Goal: Task Accomplishment & Management: Manage account settings

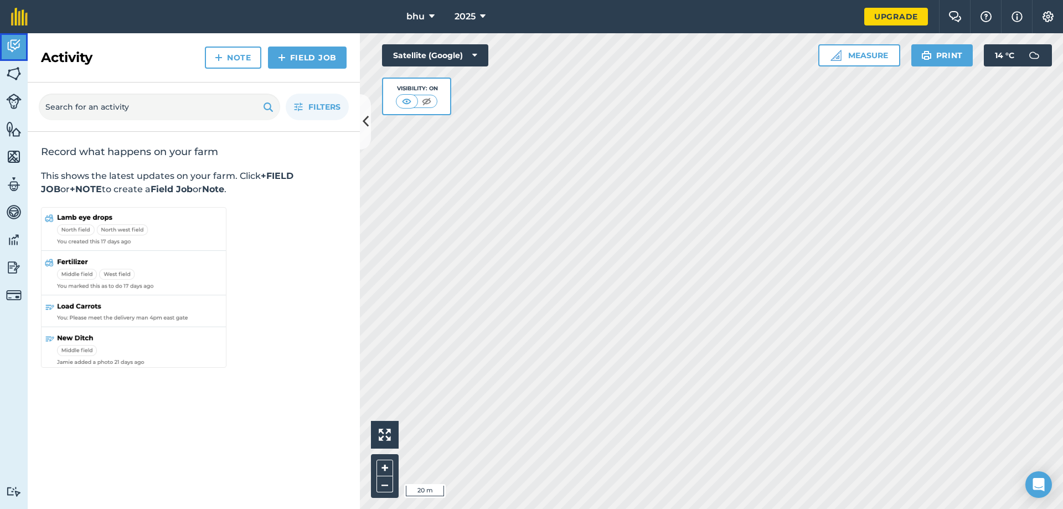
click at [10, 59] on link "Activity" at bounding box center [14, 47] width 28 height 28
click at [11, 69] on img at bounding box center [14, 73] width 16 height 17
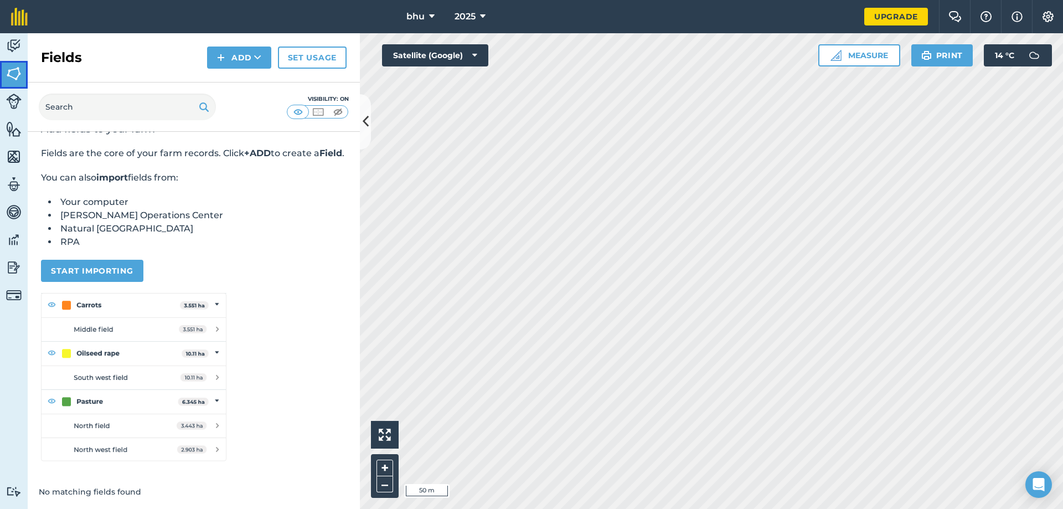
scroll to position [36, 0]
click at [64, 491] on div "No matching fields found" at bounding box center [194, 492] width 332 height 34
click at [17, 43] on img at bounding box center [14, 46] width 16 height 17
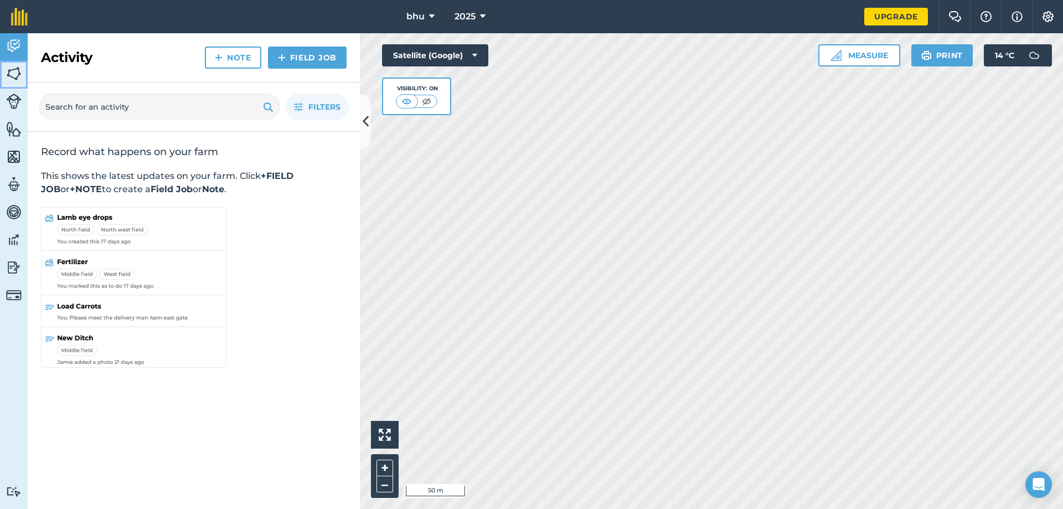
click at [16, 77] on img at bounding box center [14, 73] width 16 height 17
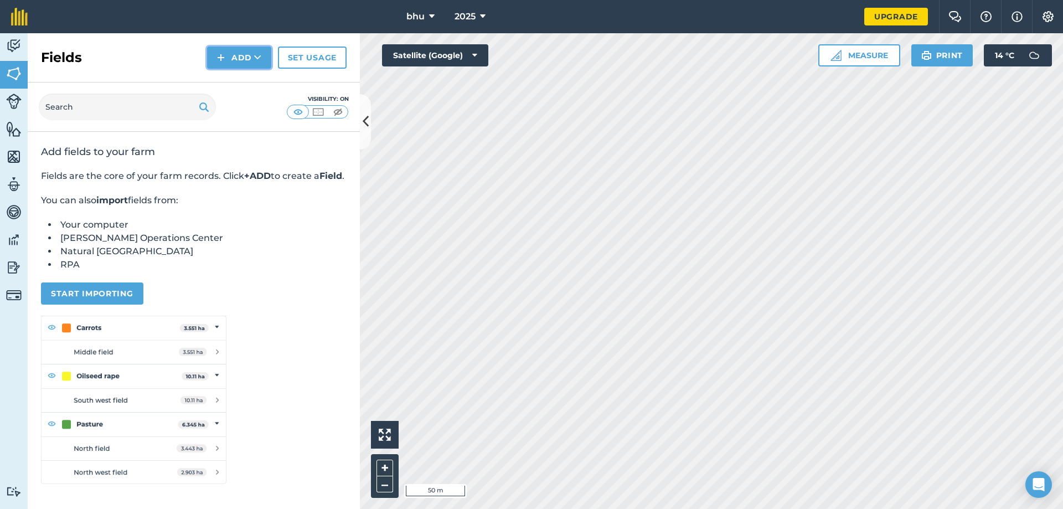
click at [260, 54] on icon at bounding box center [257, 57] width 7 height 11
click at [241, 88] on link "Draw" at bounding box center [239, 82] width 61 height 24
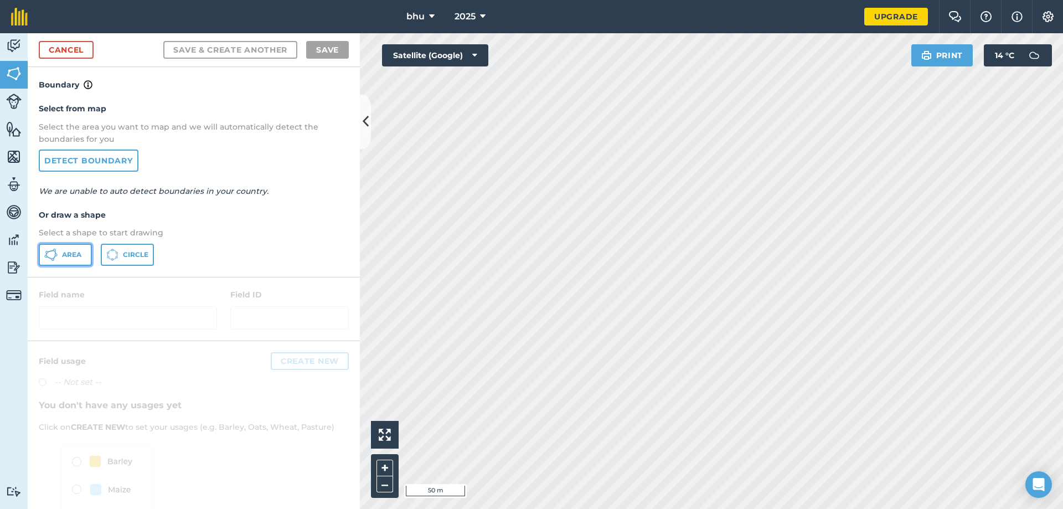
click at [61, 257] on button "Area" at bounding box center [65, 255] width 53 height 22
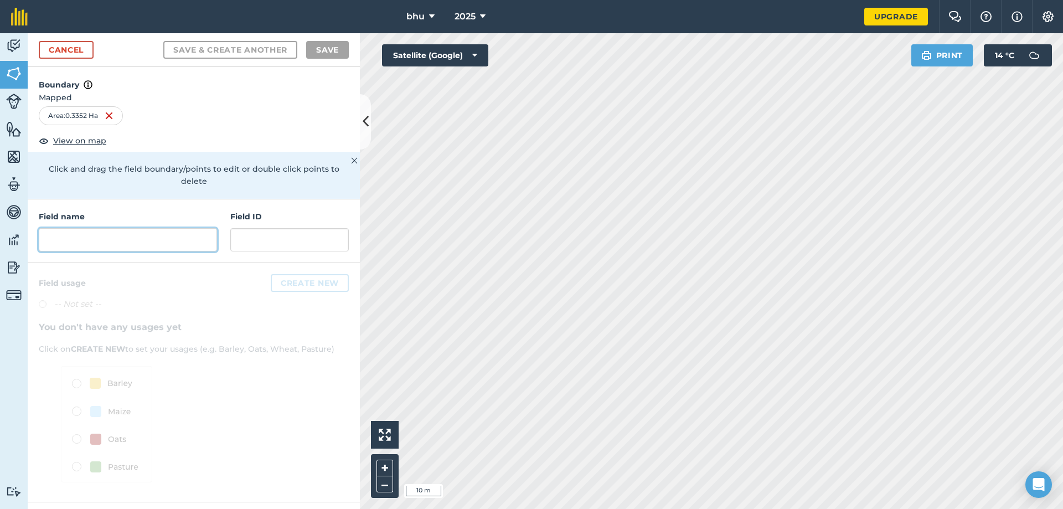
click at [102, 235] on input "text" at bounding box center [128, 239] width 178 height 23
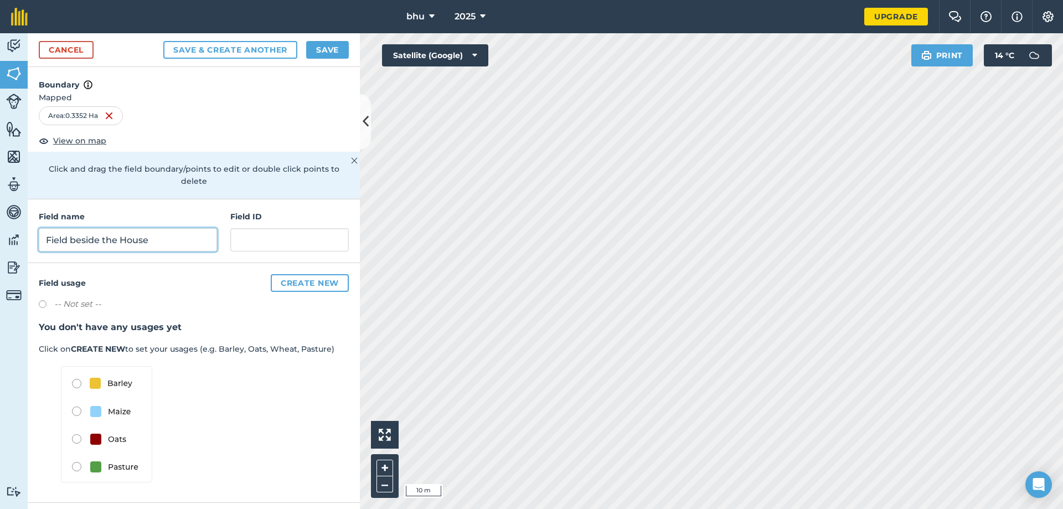
type input "Field beside the House"
click at [320, 56] on button "Save" at bounding box center [327, 50] width 43 height 18
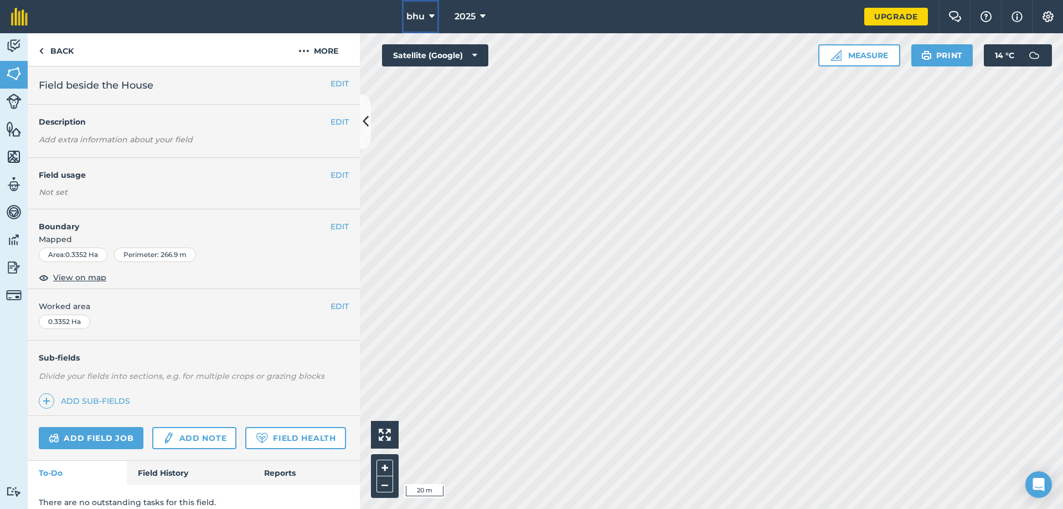
click at [426, 20] on button "bhu" at bounding box center [420, 16] width 37 height 33
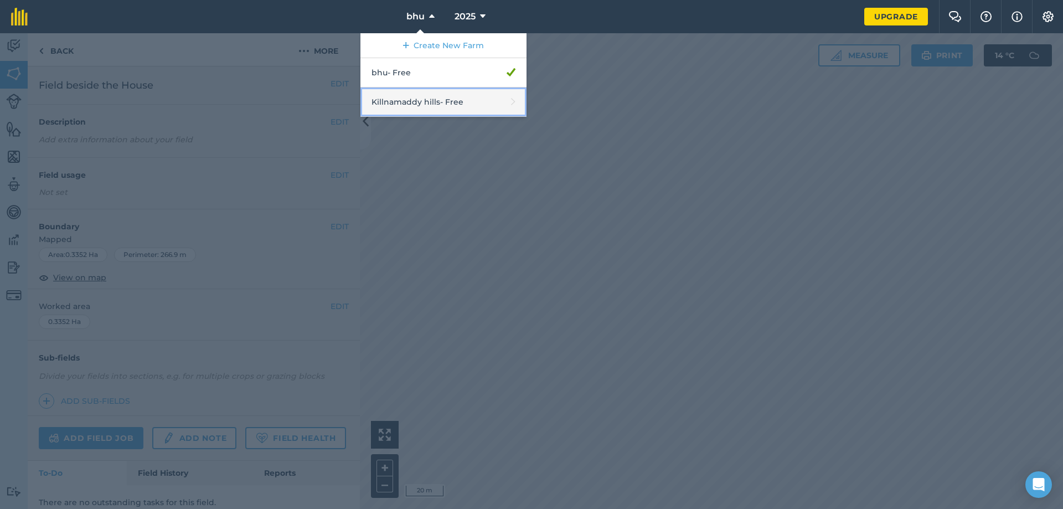
click at [438, 104] on link "Killnamaddy hills - Free" at bounding box center [444, 102] width 166 height 29
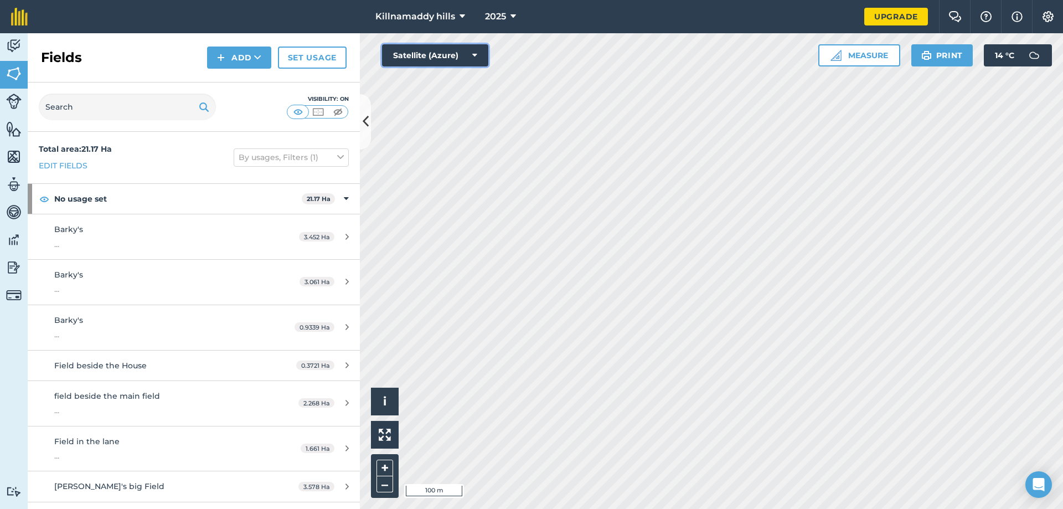
click at [441, 52] on button "Satellite (Azure)" at bounding box center [435, 55] width 106 height 22
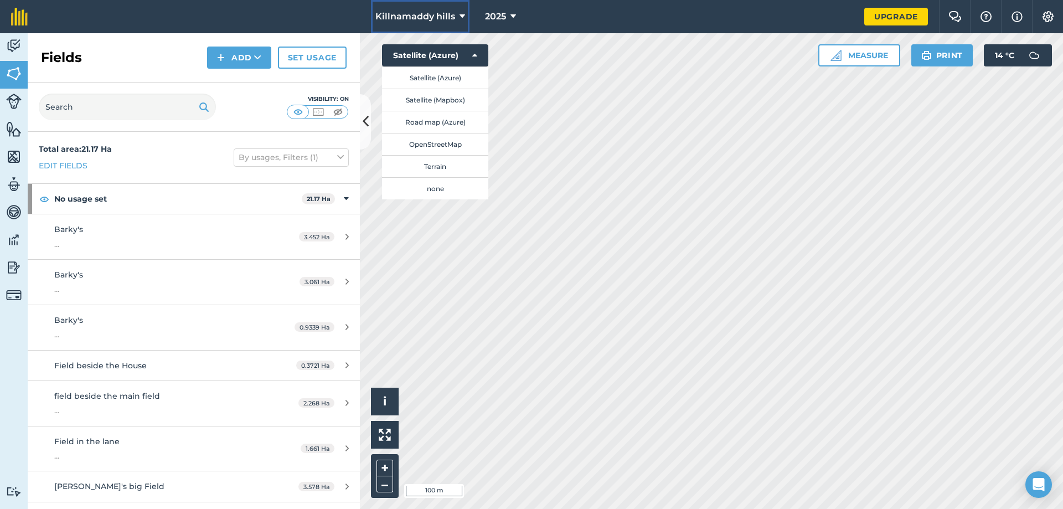
click at [430, 14] on span "Killnamaddy hills" at bounding box center [416, 16] width 80 height 13
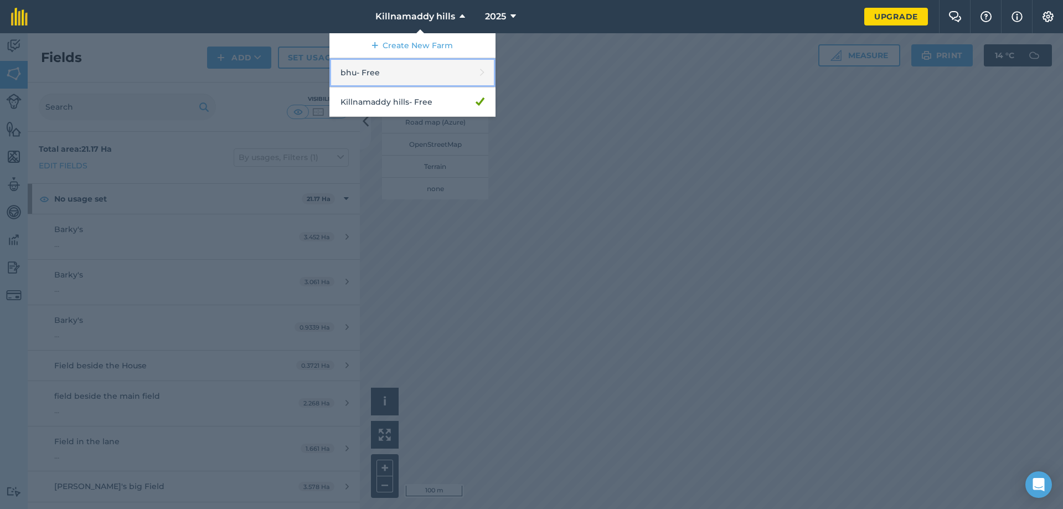
click at [417, 69] on link "bhu - Free" at bounding box center [413, 72] width 166 height 29
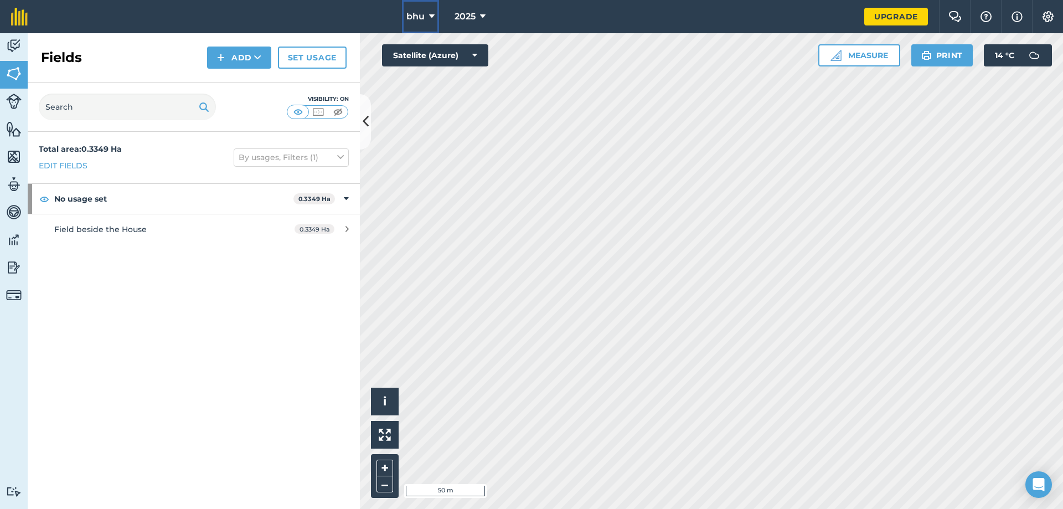
click at [418, 14] on span "bhu" at bounding box center [416, 16] width 18 height 13
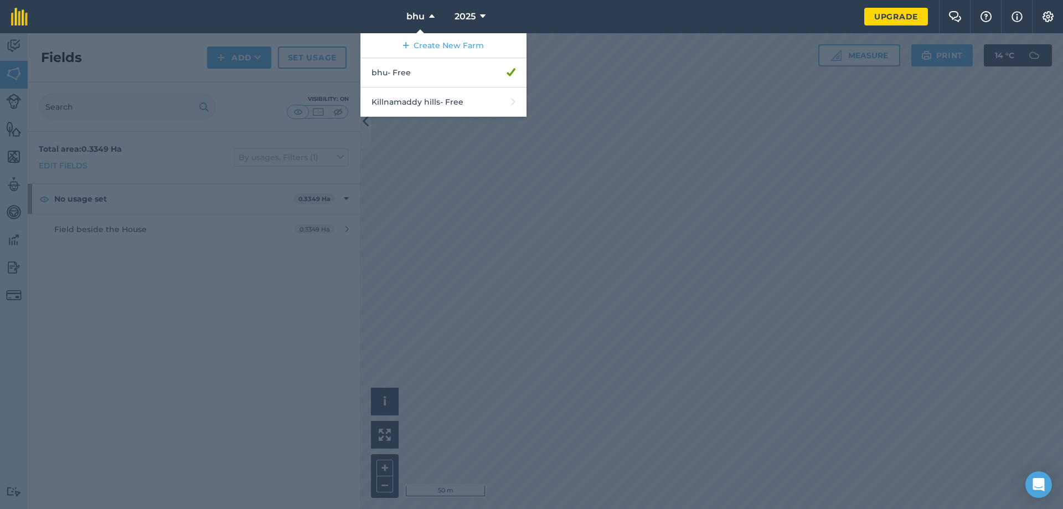
drag, startPoint x: 432, startPoint y: 69, endPoint x: 182, endPoint y: 126, distance: 256.1
click at [182, 126] on div at bounding box center [531, 271] width 1063 height 476
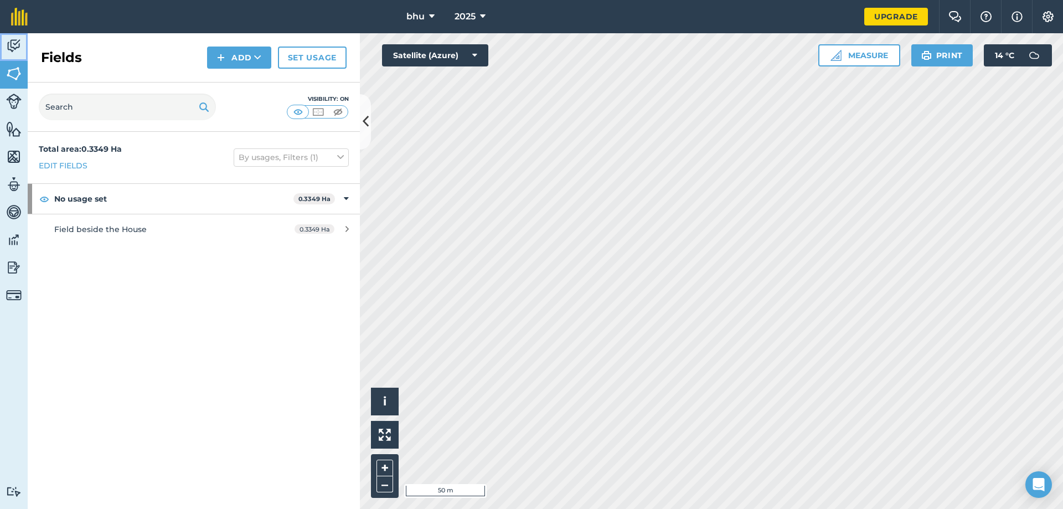
click at [16, 53] on img at bounding box center [14, 46] width 16 height 17
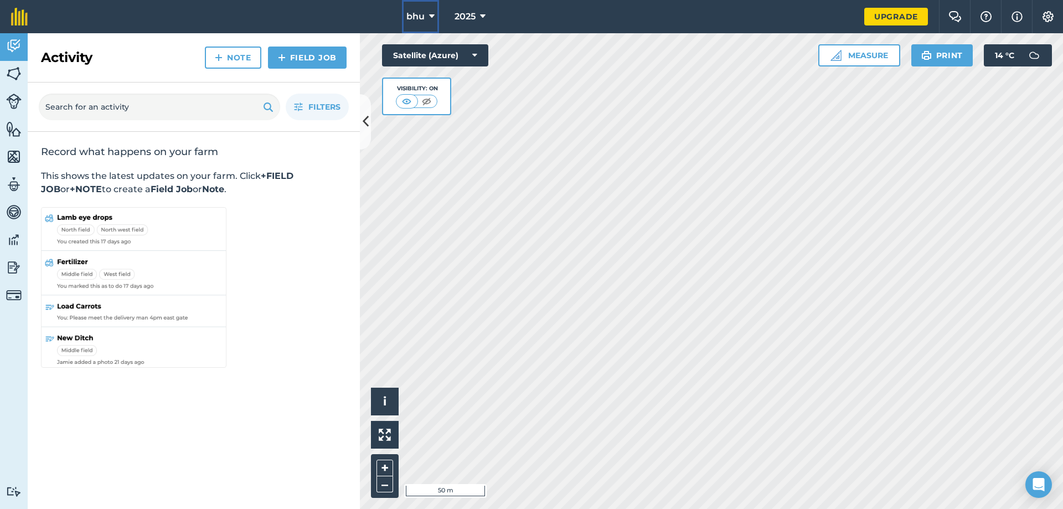
click at [431, 17] on icon at bounding box center [432, 16] width 6 height 13
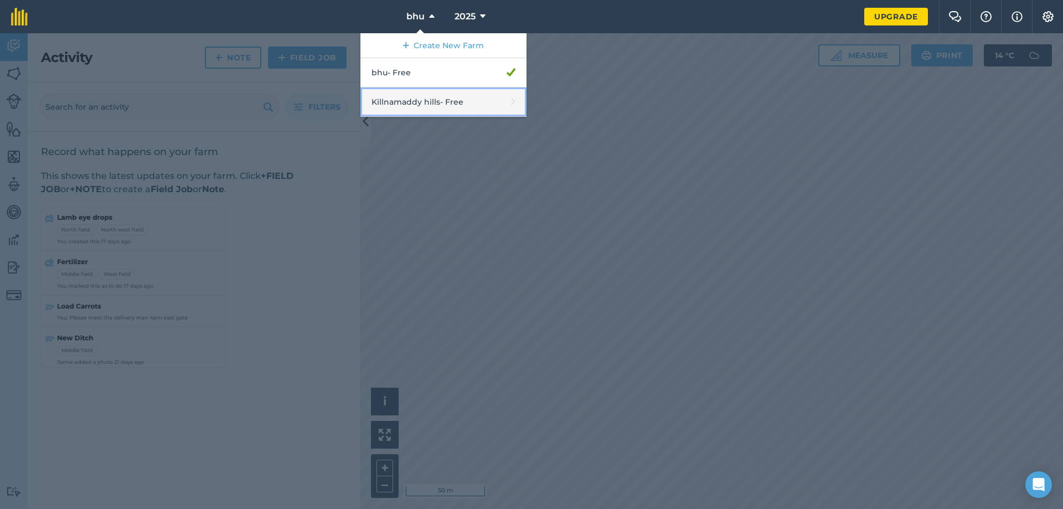
click at [439, 95] on link "Killnamaddy hills - Free" at bounding box center [444, 102] width 166 height 29
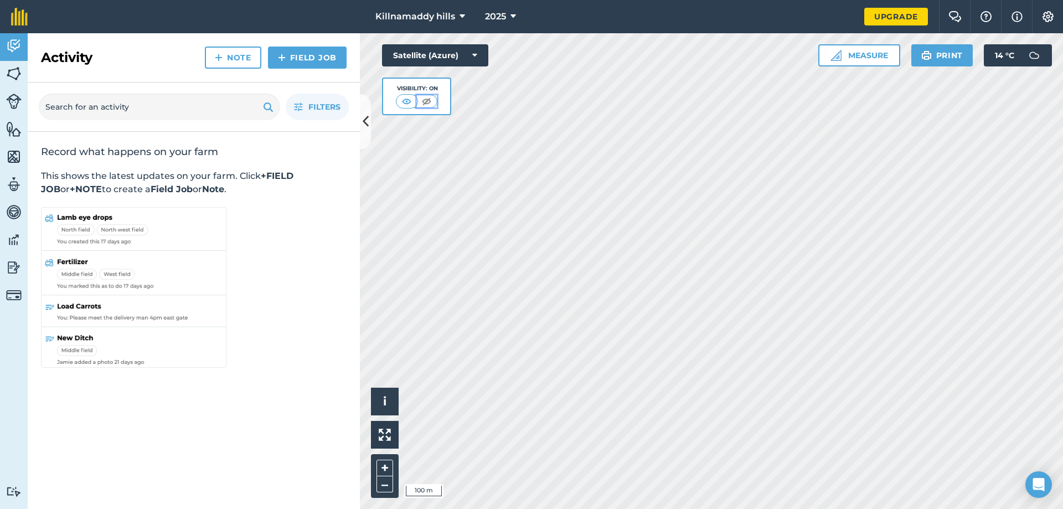
click at [429, 97] on img at bounding box center [427, 101] width 14 height 11
click at [404, 103] on img at bounding box center [407, 101] width 14 height 11
click at [415, 21] on span "Killnamaddy hills" at bounding box center [416, 16] width 80 height 13
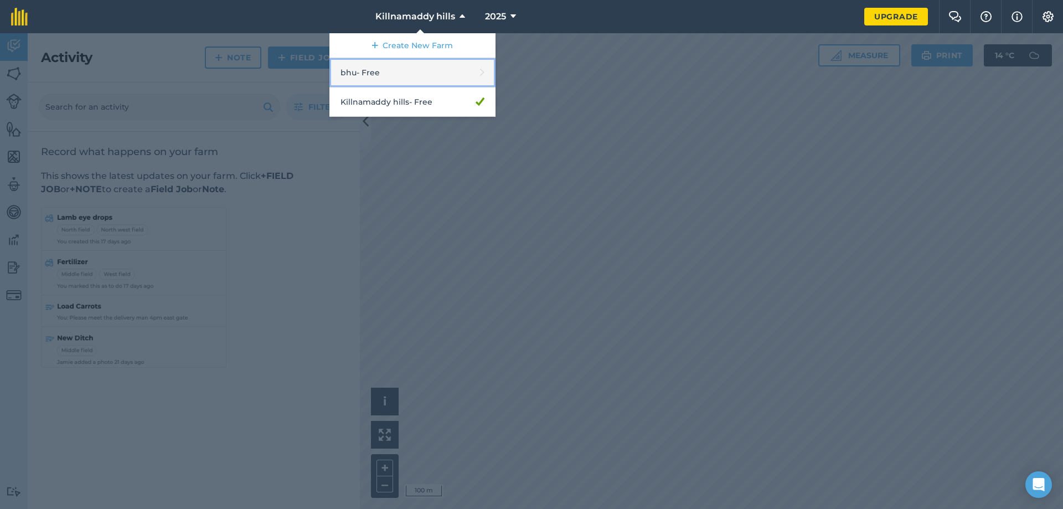
click at [422, 66] on link "bhu - Free" at bounding box center [413, 72] width 166 height 29
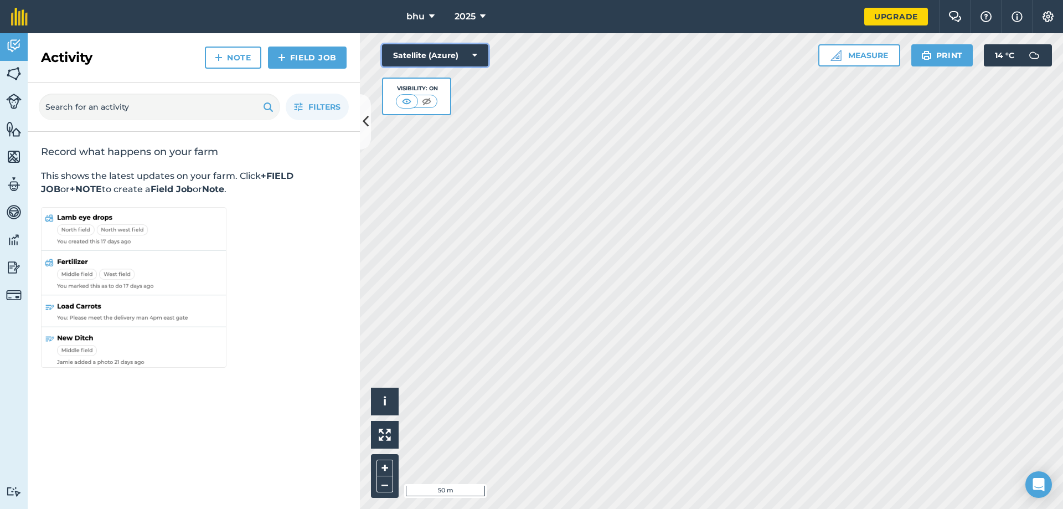
click at [433, 62] on button "Satellite (Azure)" at bounding box center [435, 55] width 106 height 22
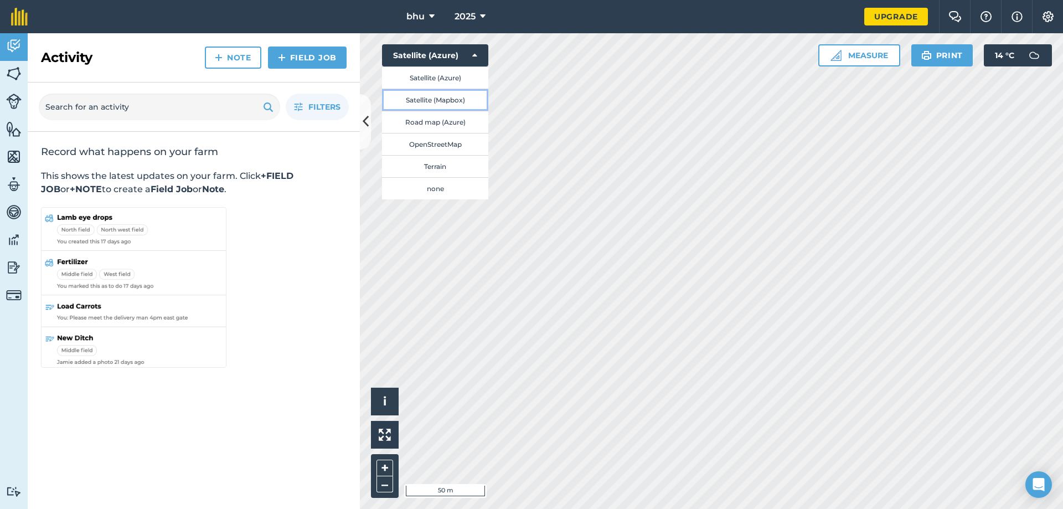
click at [438, 99] on button "Satellite (Mapbox)" at bounding box center [435, 100] width 106 height 22
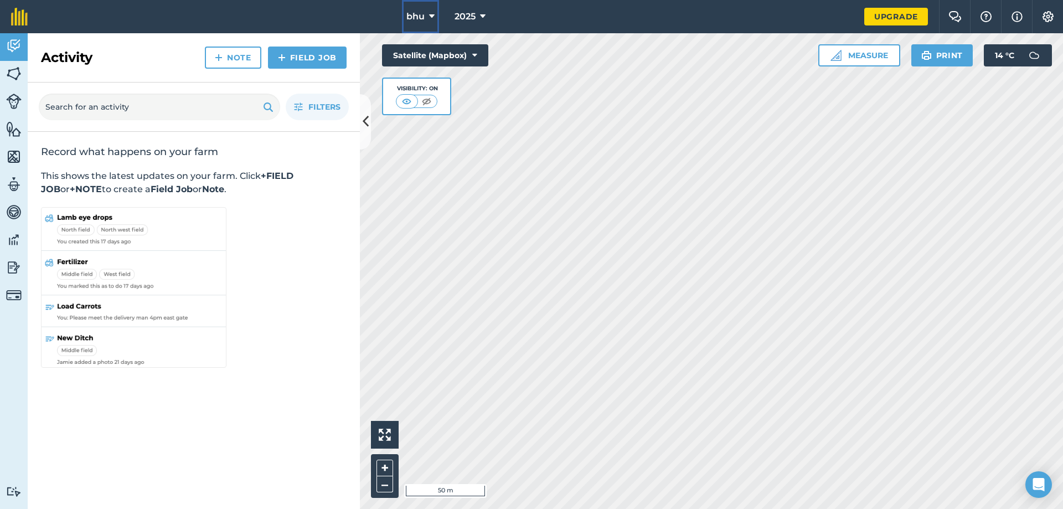
click at [422, 21] on span "bhu" at bounding box center [416, 16] width 18 height 13
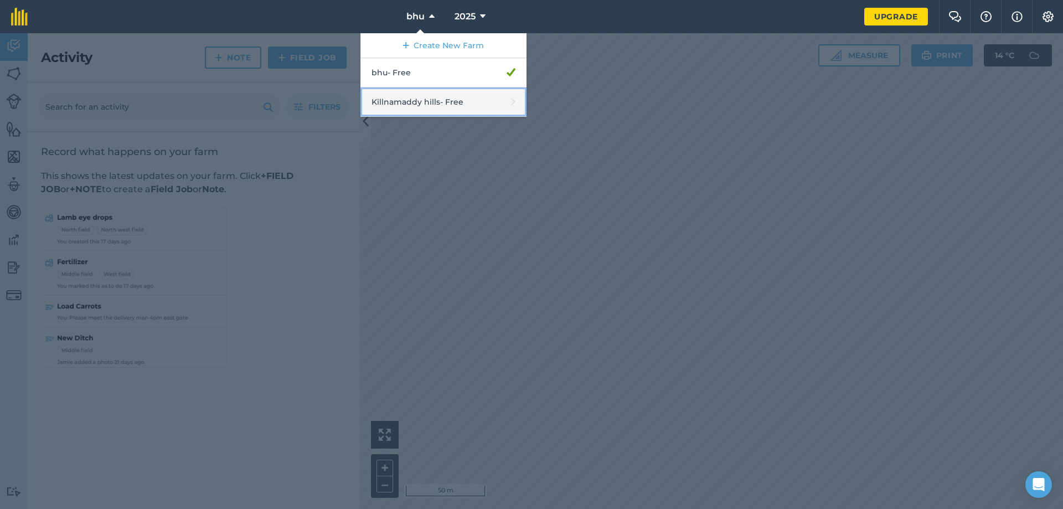
click at [426, 97] on link "Killnamaddy hills - Free" at bounding box center [444, 102] width 166 height 29
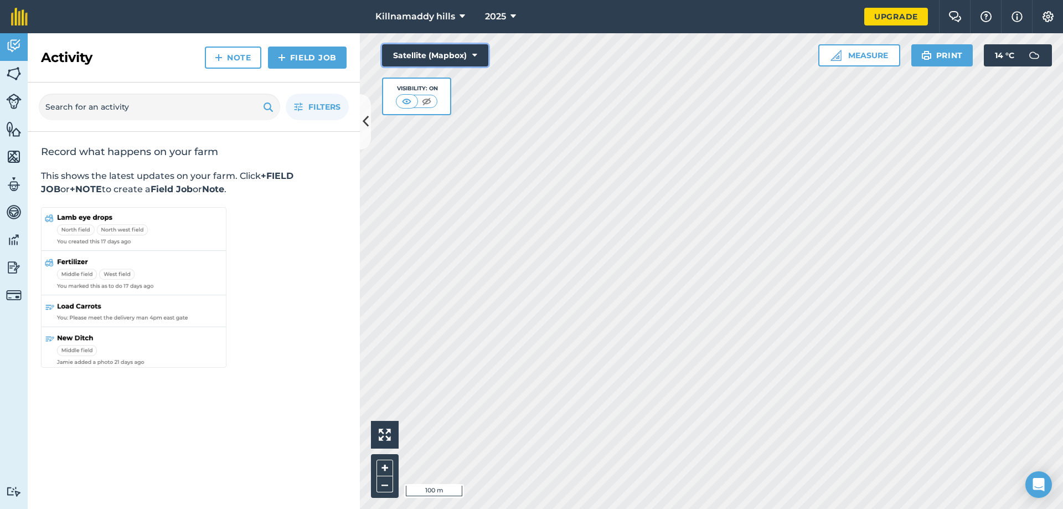
click at [415, 53] on button "Satellite (Mapbox)" at bounding box center [435, 55] width 106 height 22
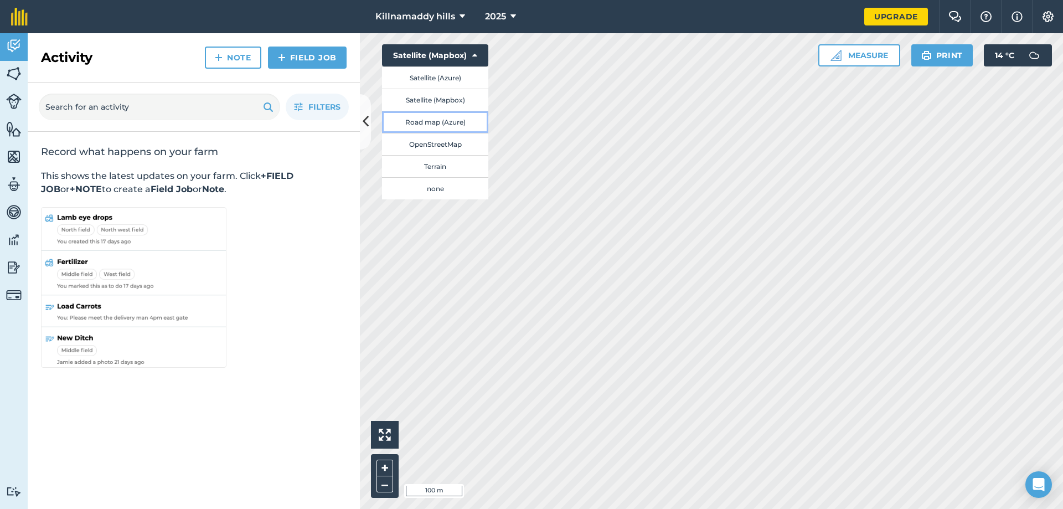
click at [435, 124] on button "Road map (Azure)" at bounding box center [435, 122] width 106 height 22
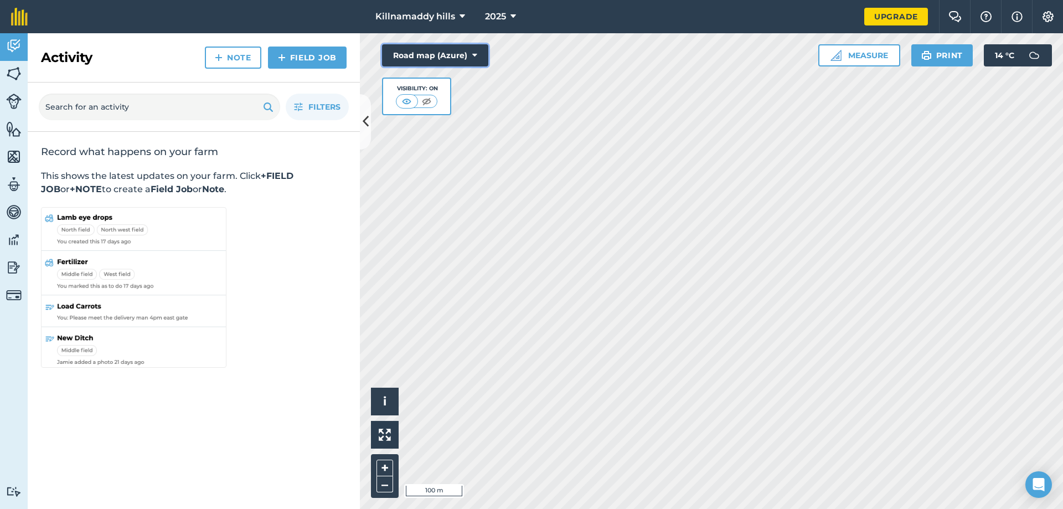
click at [424, 54] on button "Road map (Azure)" at bounding box center [435, 55] width 106 height 22
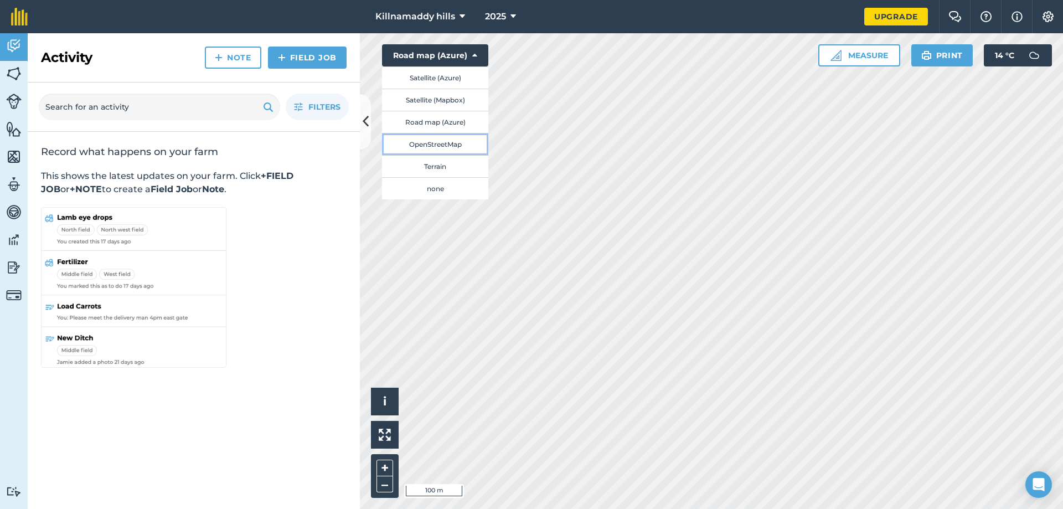
click at [439, 140] on button "OpenStreetMap" at bounding box center [435, 144] width 106 height 22
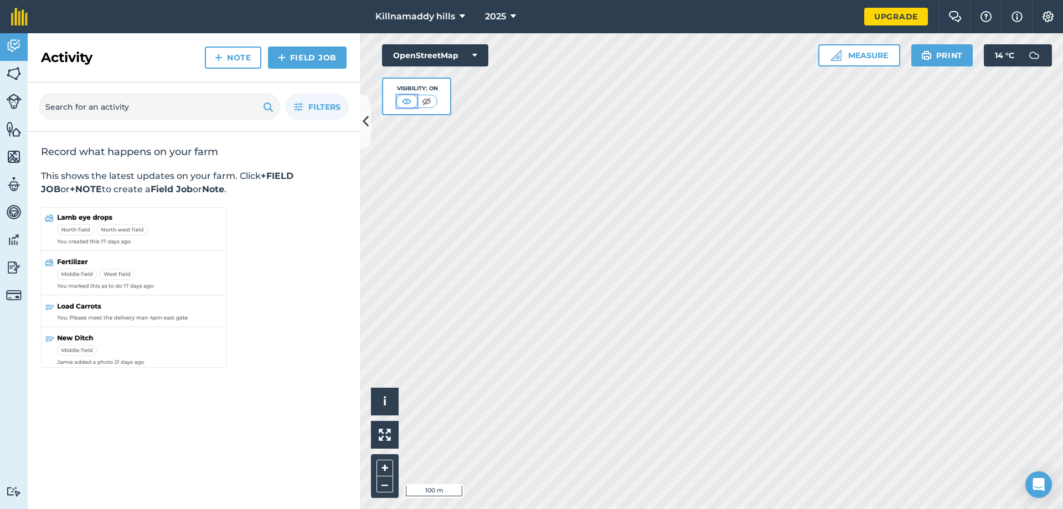
click at [410, 101] on img at bounding box center [407, 101] width 14 height 11
click at [419, 101] on button at bounding box center [427, 101] width 20 height 12
click at [414, 101] on button at bounding box center [408, 101] width 20 height 12
click at [393, 52] on button "OpenStreetMap" at bounding box center [435, 55] width 106 height 22
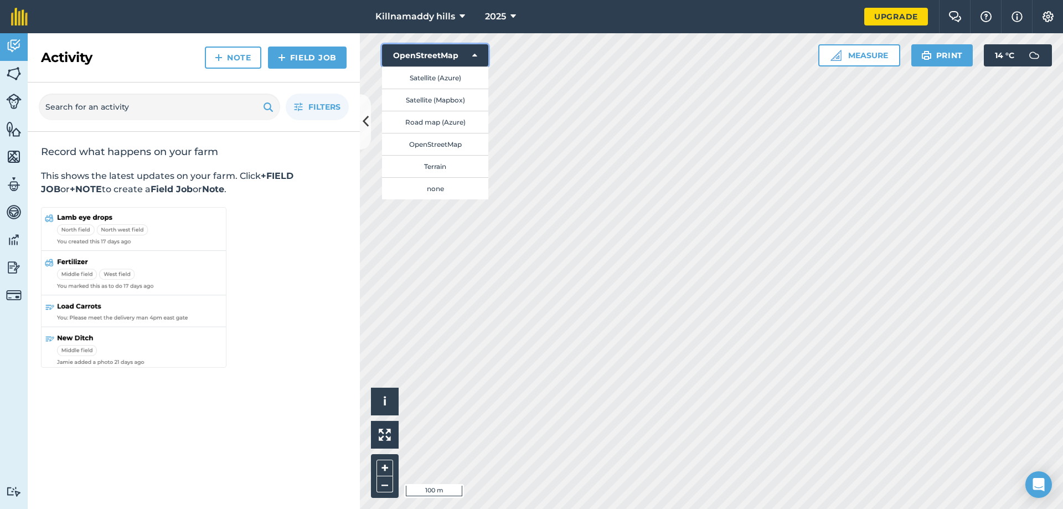
click at [393, 52] on button "OpenStreetMap" at bounding box center [435, 55] width 106 height 22
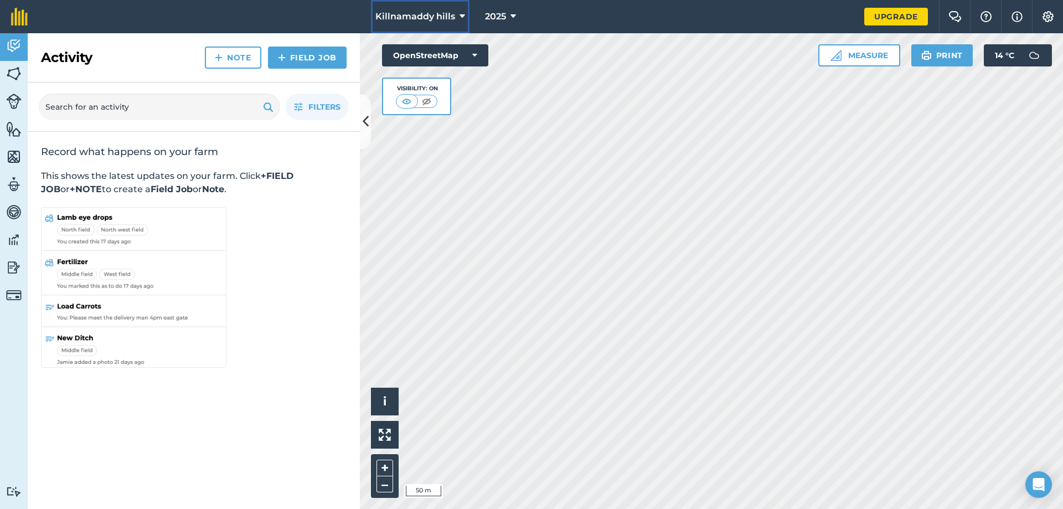
click at [451, 5] on button "Killnamaddy hills" at bounding box center [420, 16] width 99 height 33
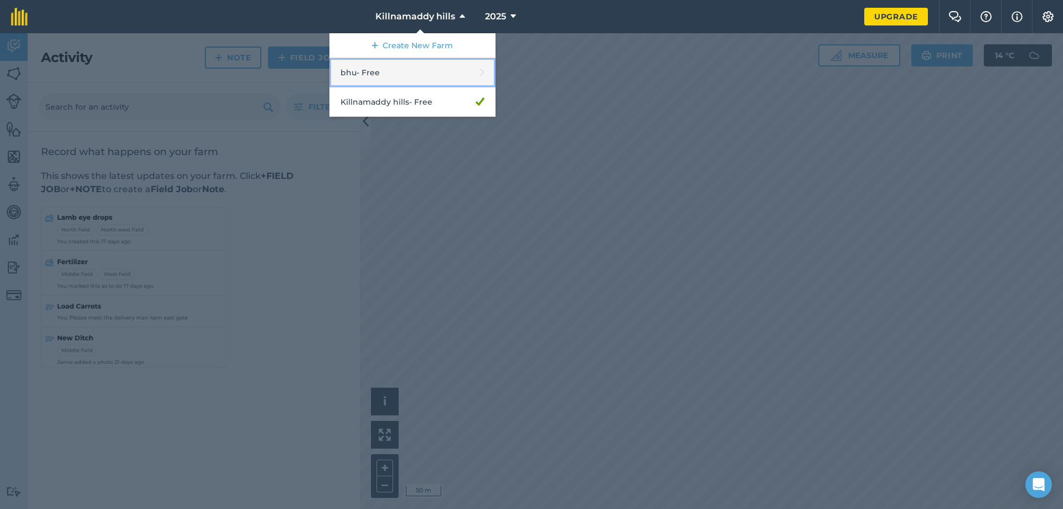
click at [426, 64] on link "bhu - Free" at bounding box center [413, 72] width 166 height 29
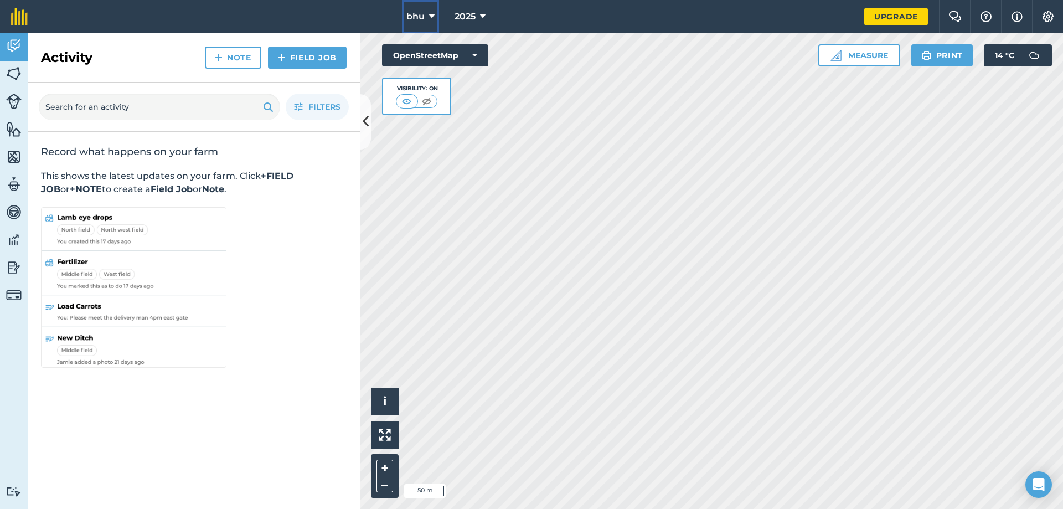
click at [414, 27] on button "bhu" at bounding box center [420, 16] width 37 height 33
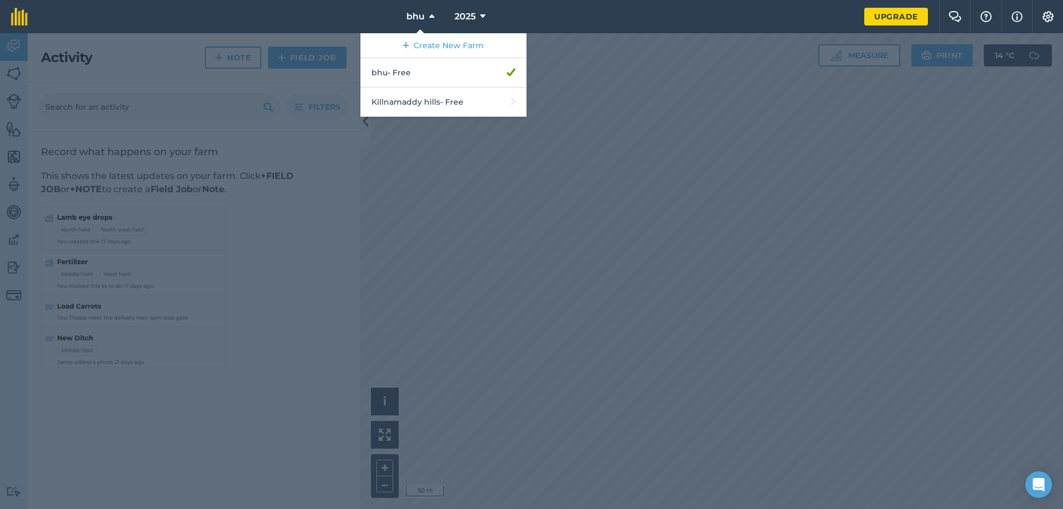
click at [646, 147] on div at bounding box center [531, 271] width 1063 height 476
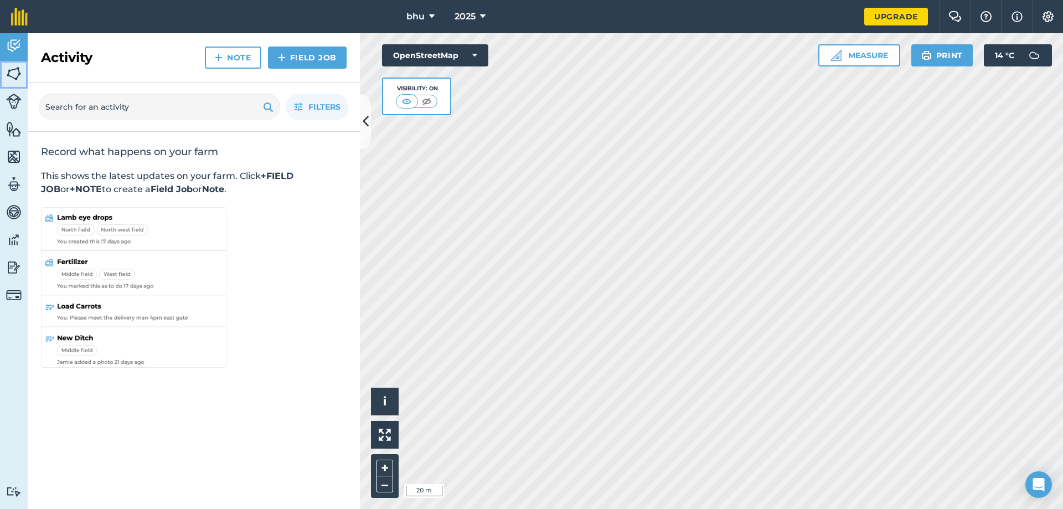
click at [21, 79] on img at bounding box center [14, 73] width 16 height 17
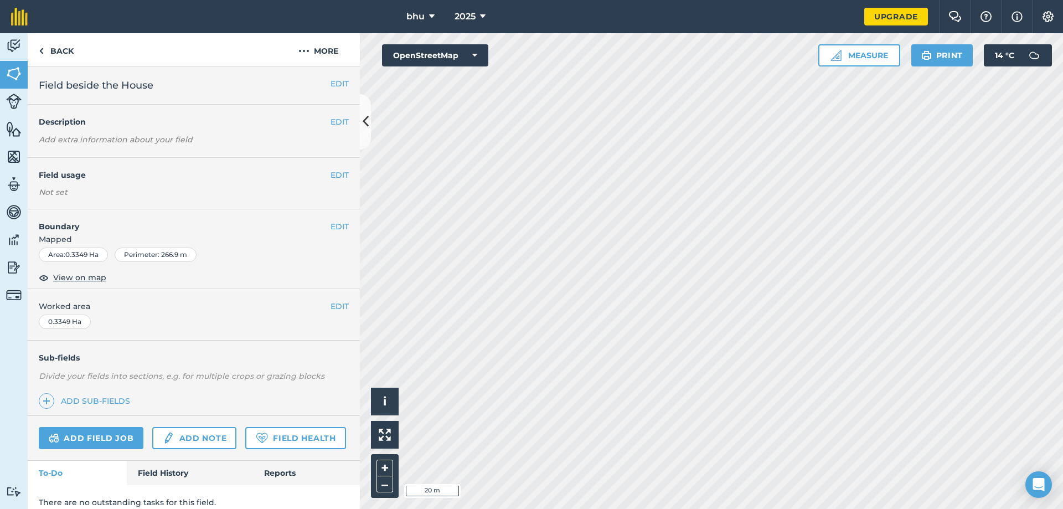
click at [322, 94] on div "EDIT Field beside the House" at bounding box center [194, 85] width 332 height 38
click at [331, 88] on button "EDIT" at bounding box center [340, 84] width 18 height 12
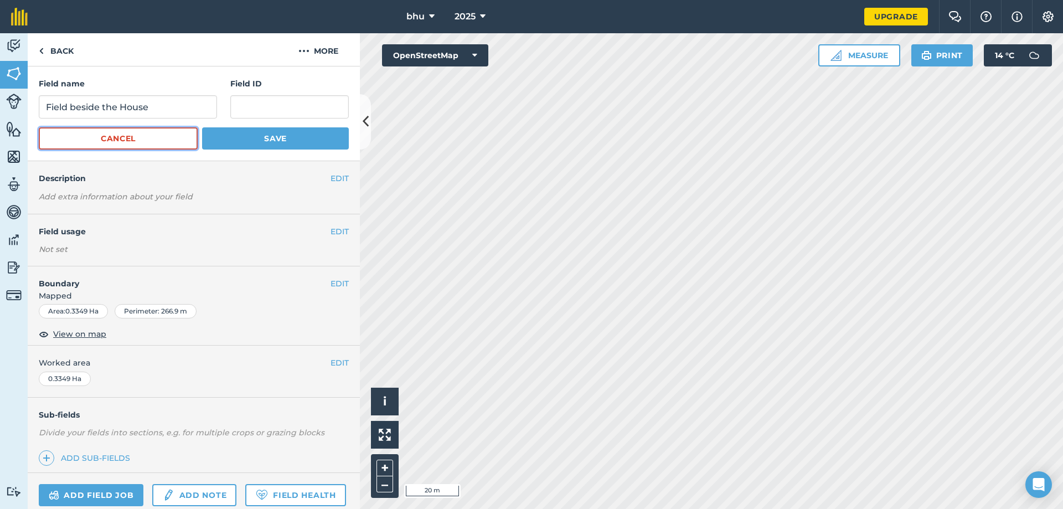
click at [110, 142] on button "Cancel" at bounding box center [118, 138] width 159 height 22
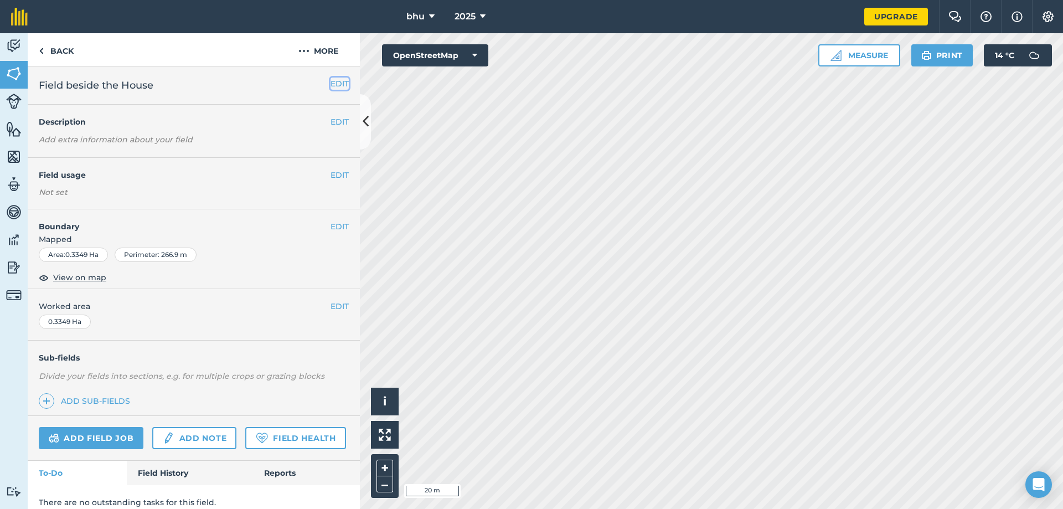
click at [331, 85] on button "EDIT" at bounding box center [340, 84] width 18 height 12
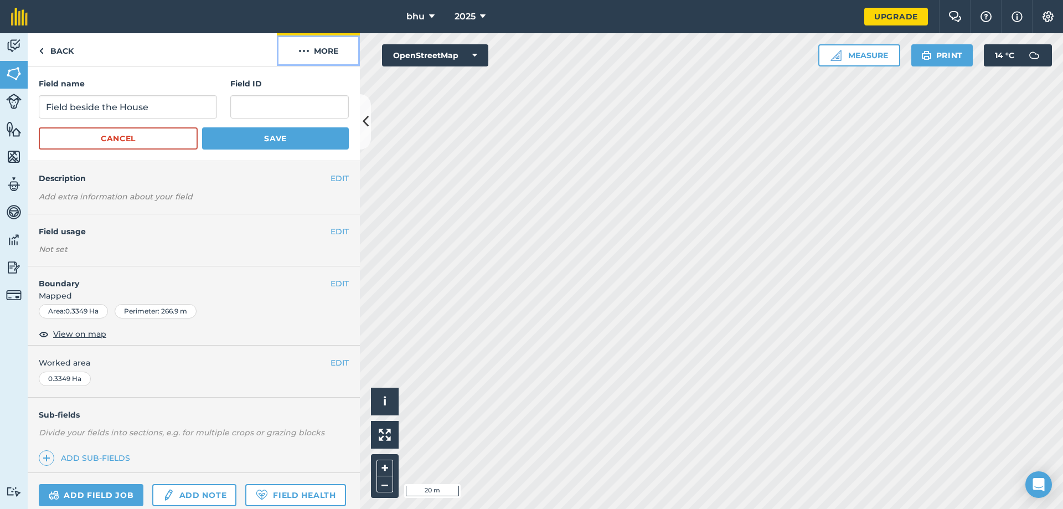
click at [327, 52] on button "More" at bounding box center [318, 49] width 83 height 33
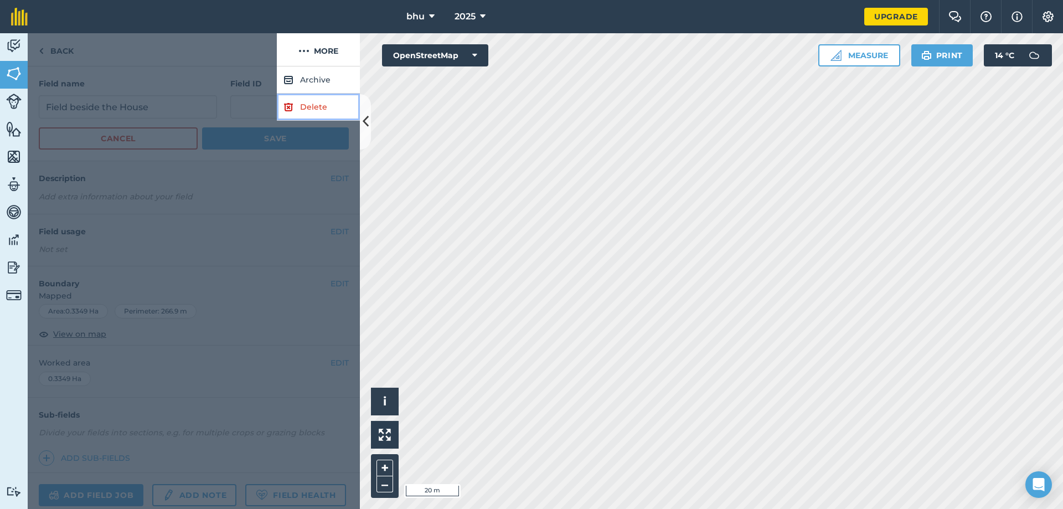
click at [312, 110] on link "Delete" at bounding box center [318, 107] width 83 height 27
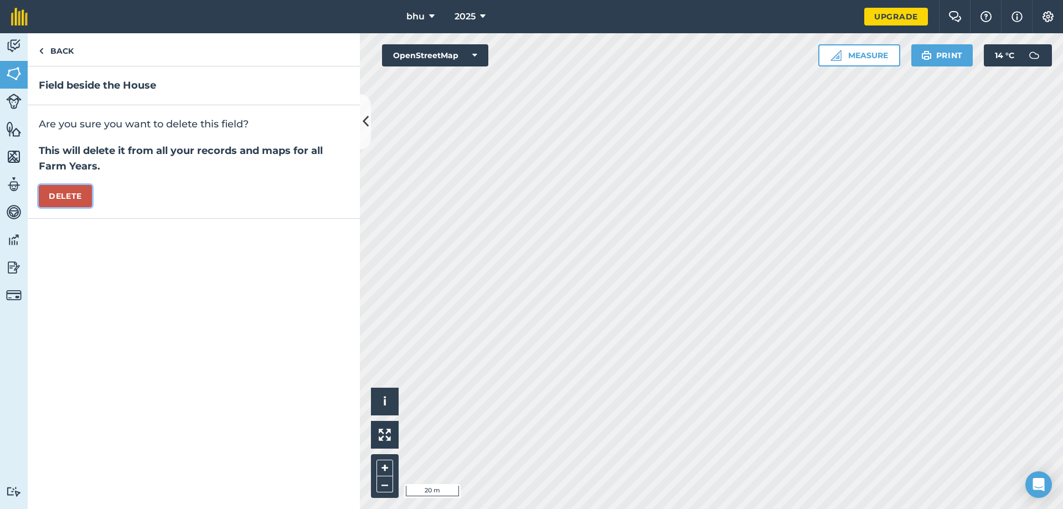
click at [70, 198] on button "Delete" at bounding box center [65, 196] width 53 height 22
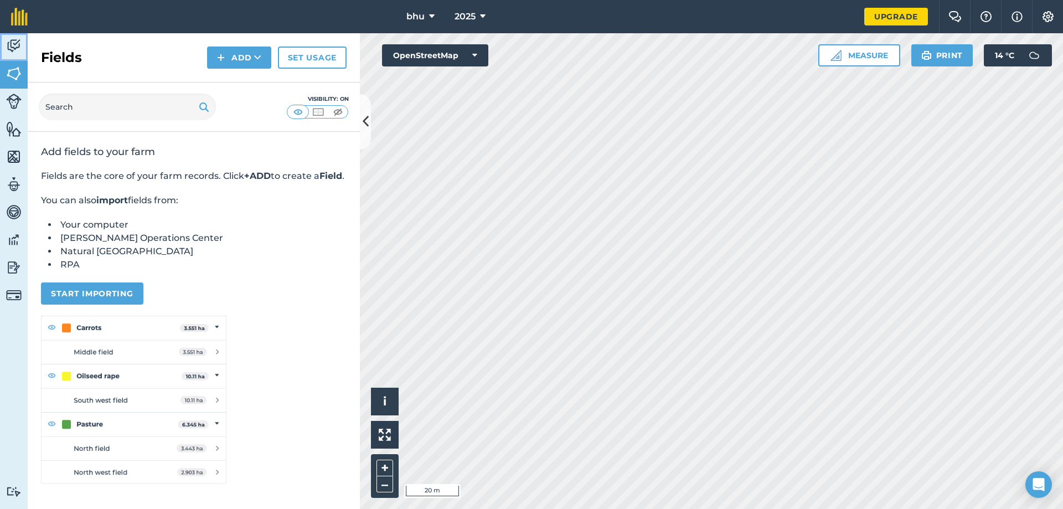
click at [7, 49] on img at bounding box center [14, 46] width 16 height 17
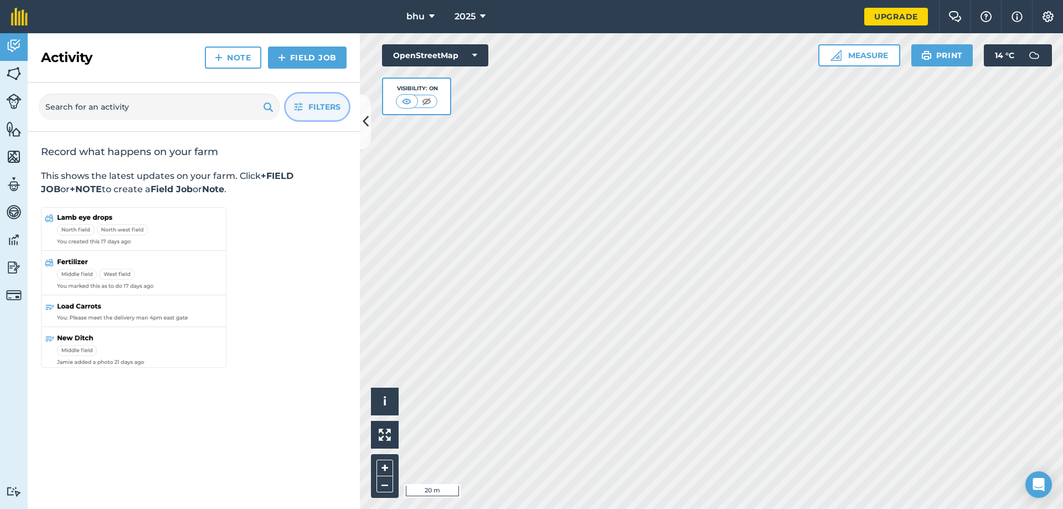
click at [305, 109] on button "Filters" at bounding box center [317, 107] width 63 height 27
click at [429, 18] on icon at bounding box center [432, 16] width 6 height 13
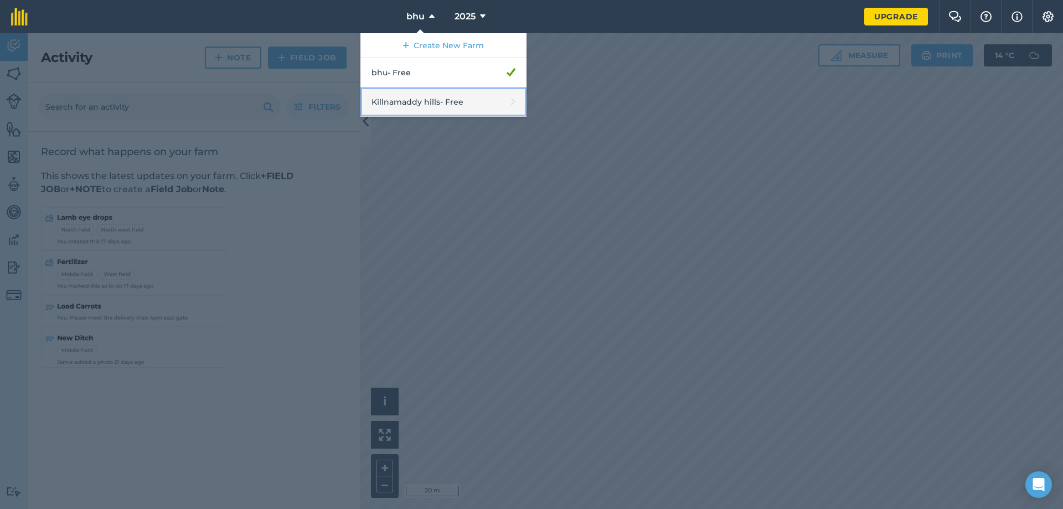
click at [415, 95] on link "Killnamaddy hills - Free" at bounding box center [444, 102] width 166 height 29
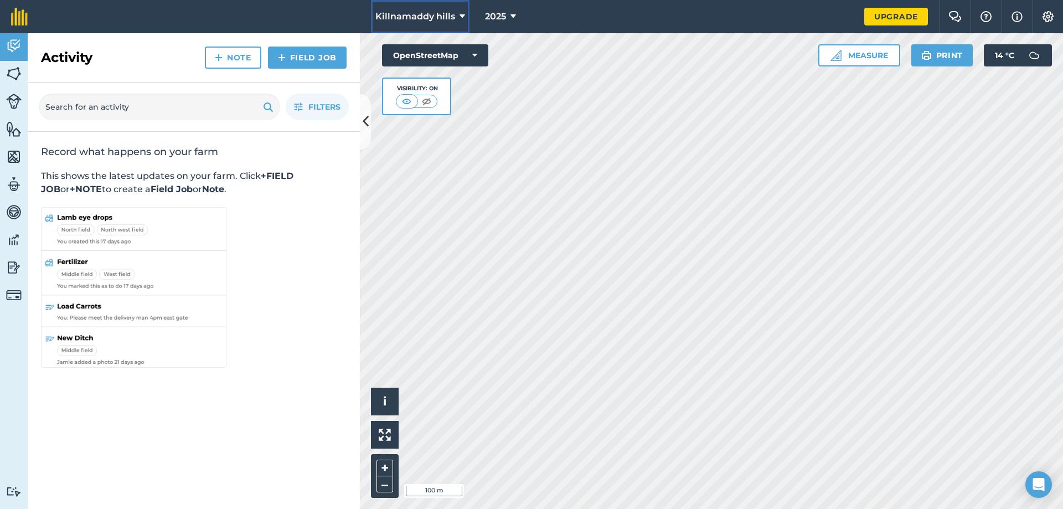
click at [427, 23] on span "Killnamaddy hills" at bounding box center [416, 16] width 80 height 13
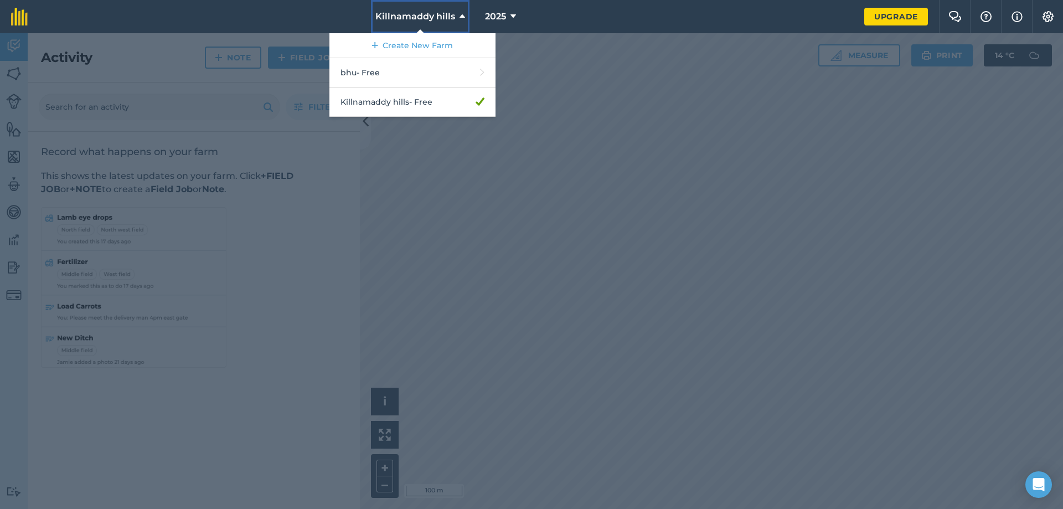
click at [449, 16] on span "Killnamaddy hills" at bounding box center [416, 16] width 80 height 13
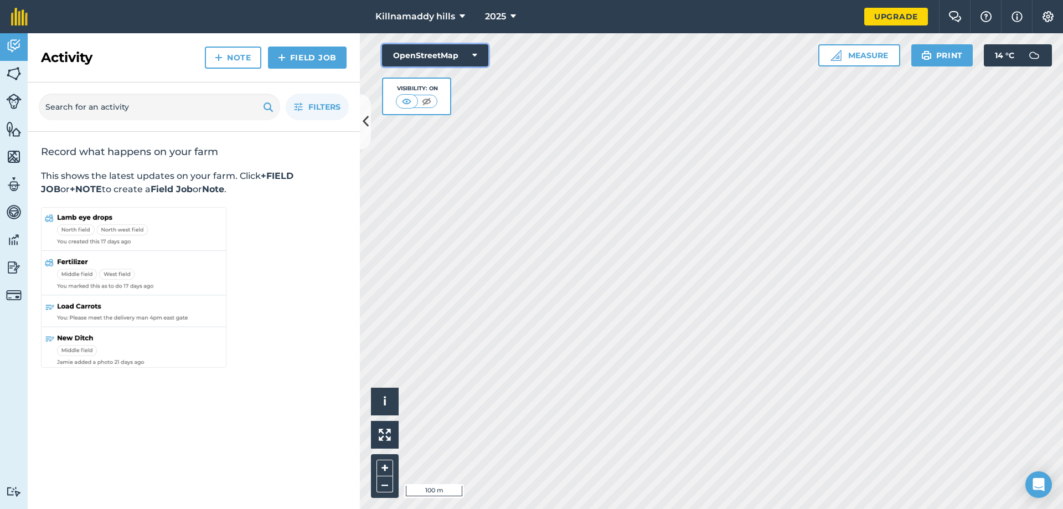
click at [435, 52] on button "OpenStreetMap" at bounding box center [435, 55] width 106 height 22
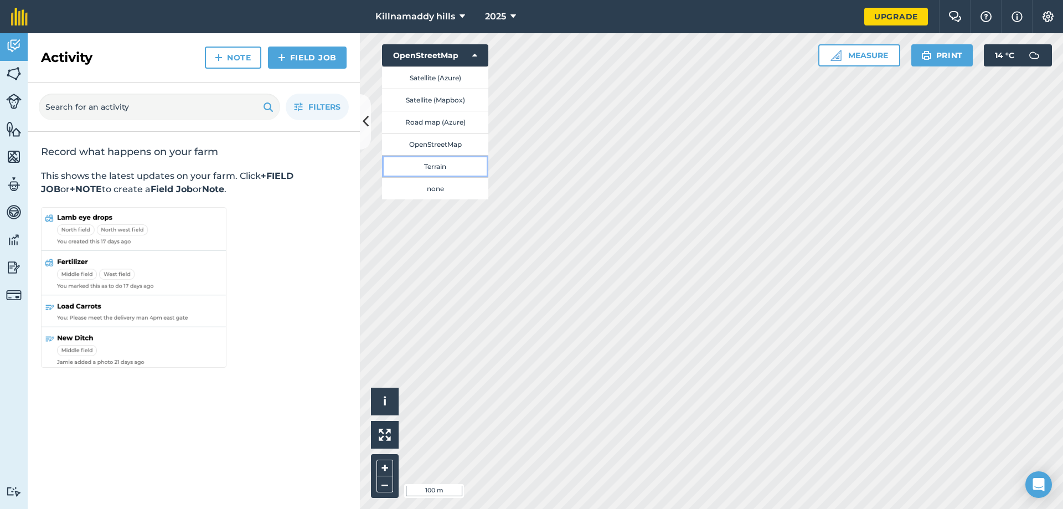
click at [429, 167] on button "Terrain" at bounding box center [435, 166] width 106 height 22
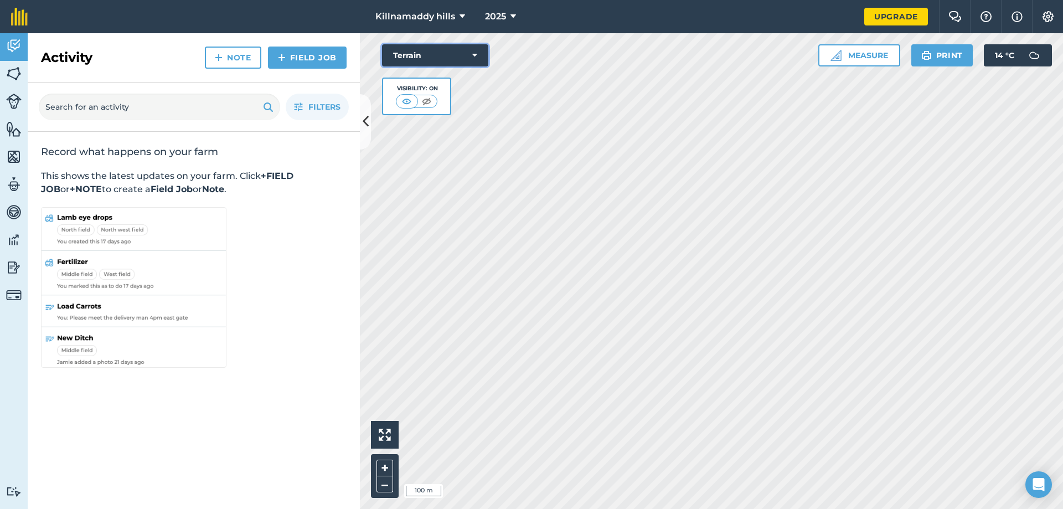
click at [429, 55] on button "Terrain" at bounding box center [435, 55] width 106 height 22
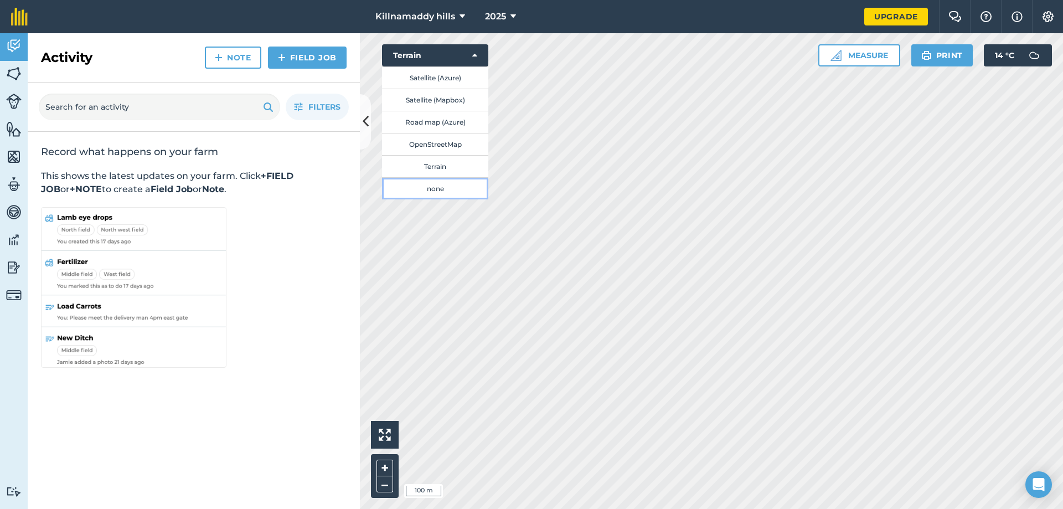
click at [440, 189] on button "none" at bounding box center [435, 188] width 106 height 22
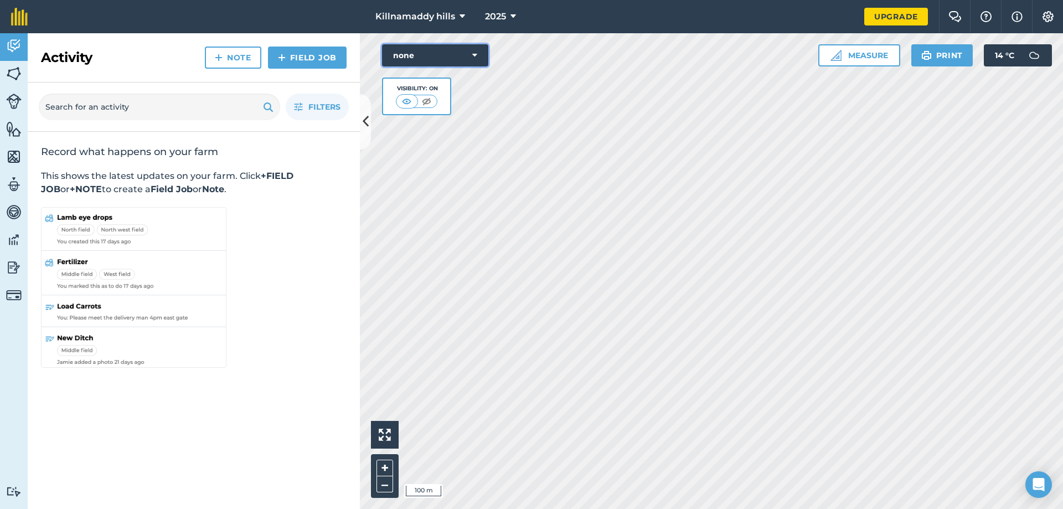
click at [419, 51] on button "none" at bounding box center [435, 55] width 106 height 22
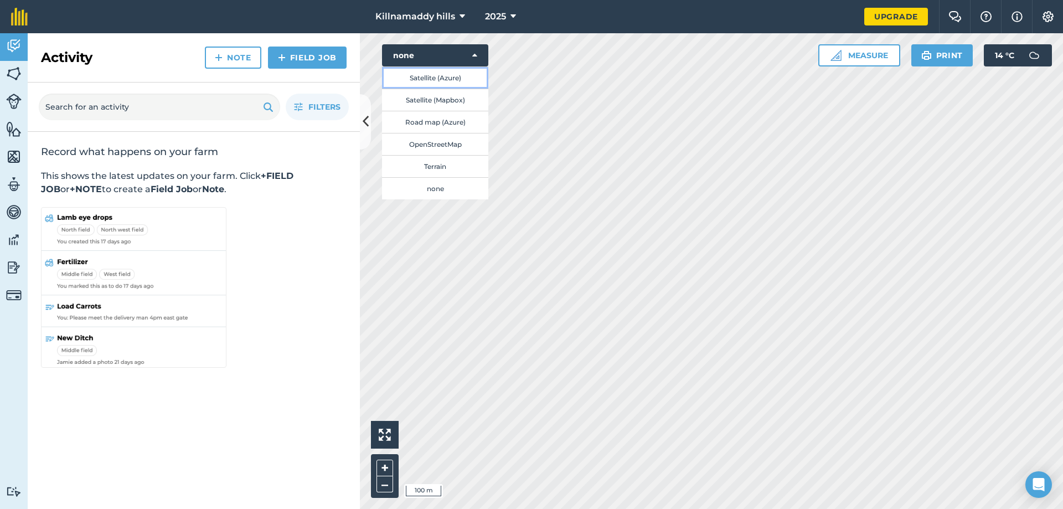
click at [424, 76] on button "Satellite (Azure)" at bounding box center [435, 77] width 106 height 22
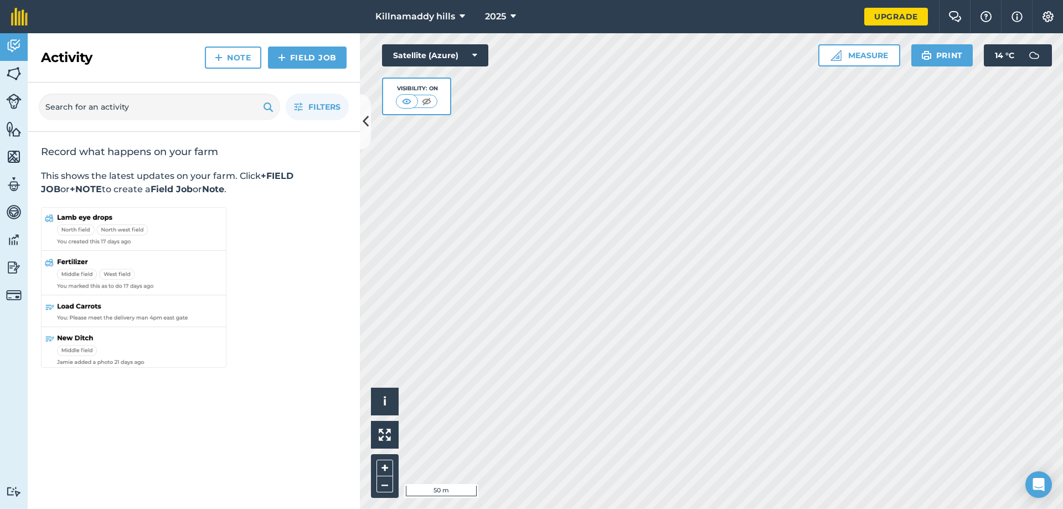
click at [731, 0] on html "Killnamaddy hills 2025 Upgrade Farm Chat Help Info Settings Map printing is not…" at bounding box center [531, 254] width 1063 height 509
